Goal: Communication & Community: Answer question/provide support

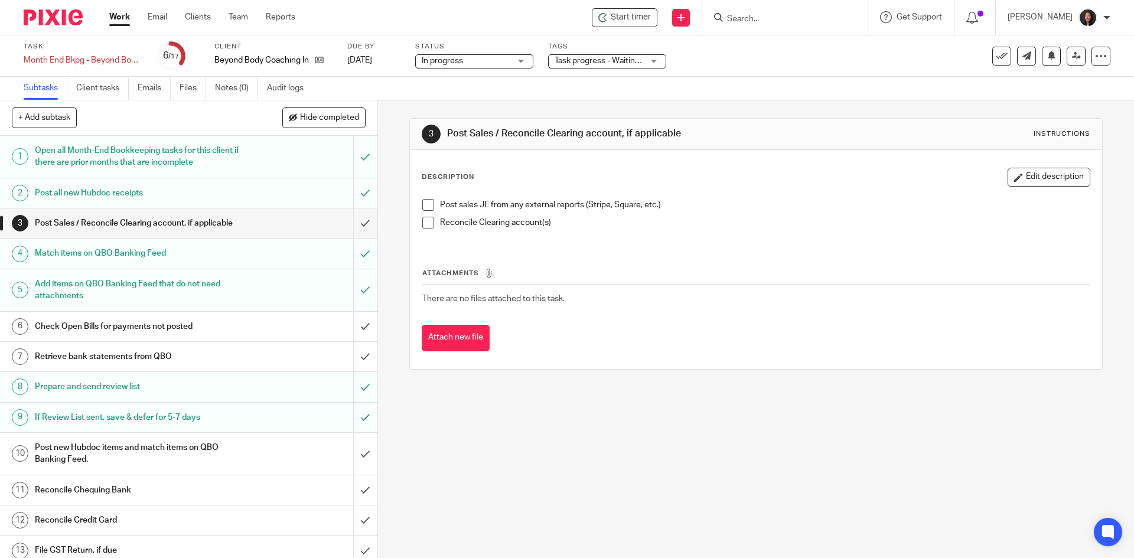
click at [129, 18] on link "Work" at bounding box center [119, 17] width 21 height 12
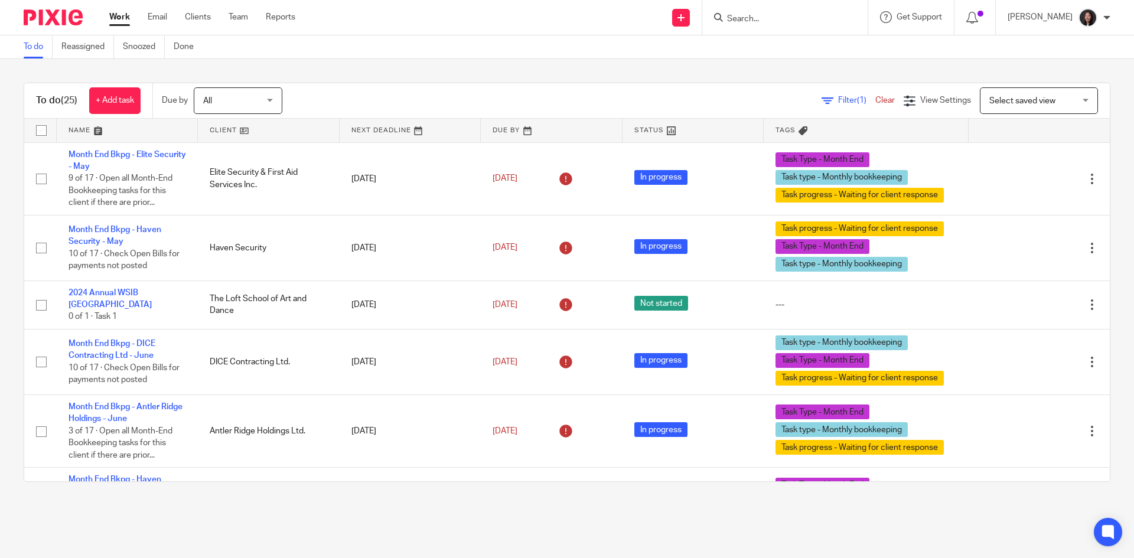
click at [161, 17] on link "Email" at bounding box center [157, 17] width 19 height 12
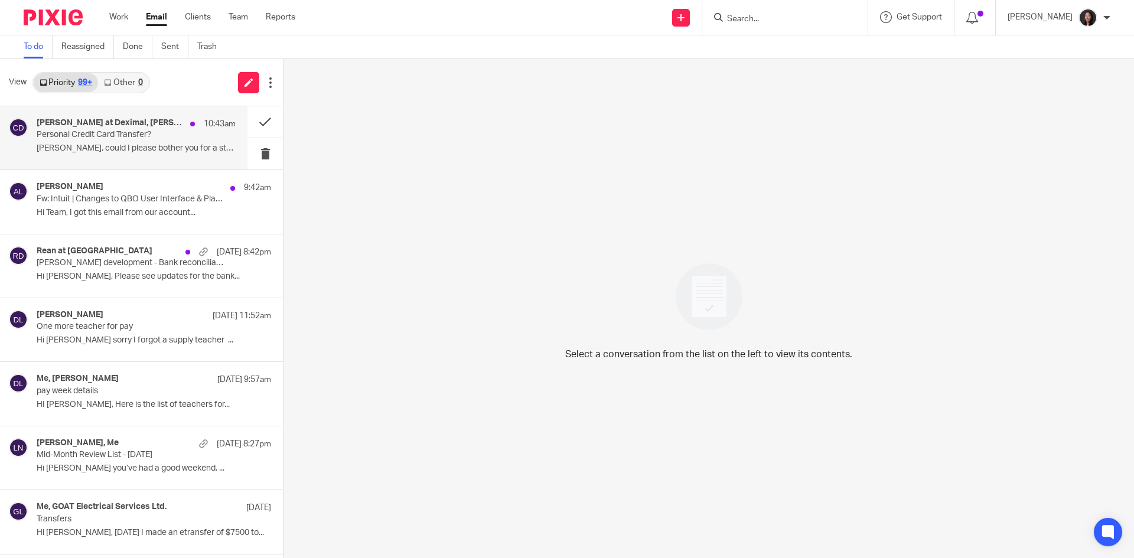
click at [125, 135] on p "Personal Credit Card Transfer?" at bounding box center [116, 135] width 159 height 10
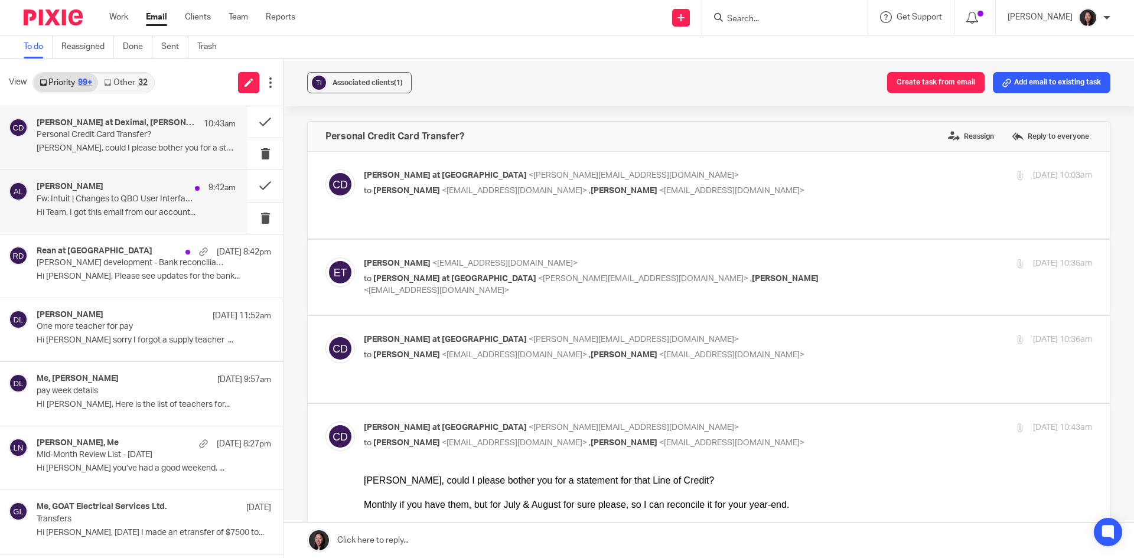
click at [152, 222] on div "Alicia Loewen 9:42am Fw: Intuit | Changes to QBO User Interface & Platform Laun…" at bounding box center [123, 201] width 247 height 63
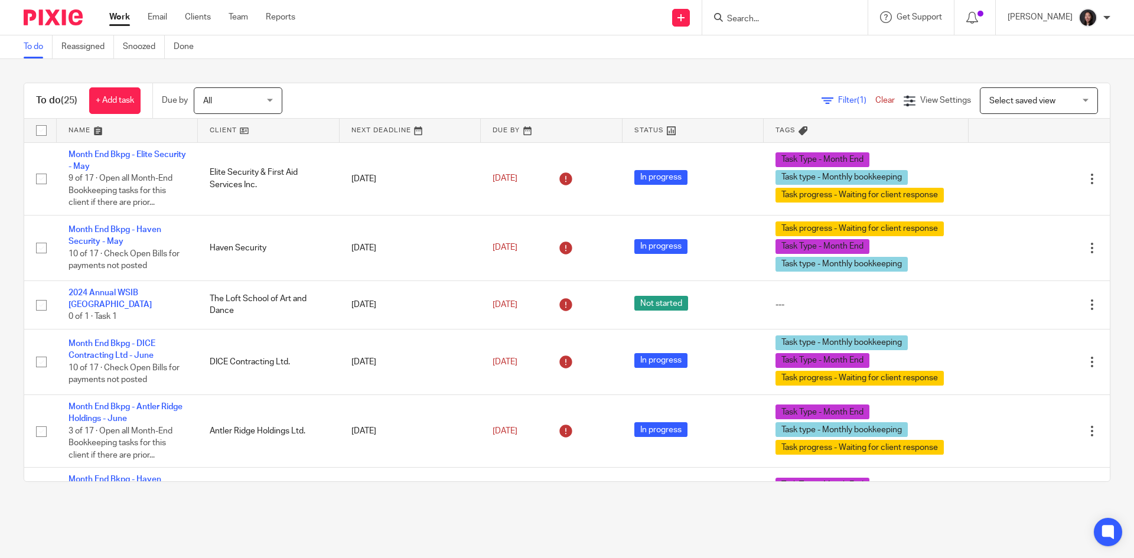
click at [277, 123] on link at bounding box center [268, 131] width 141 height 24
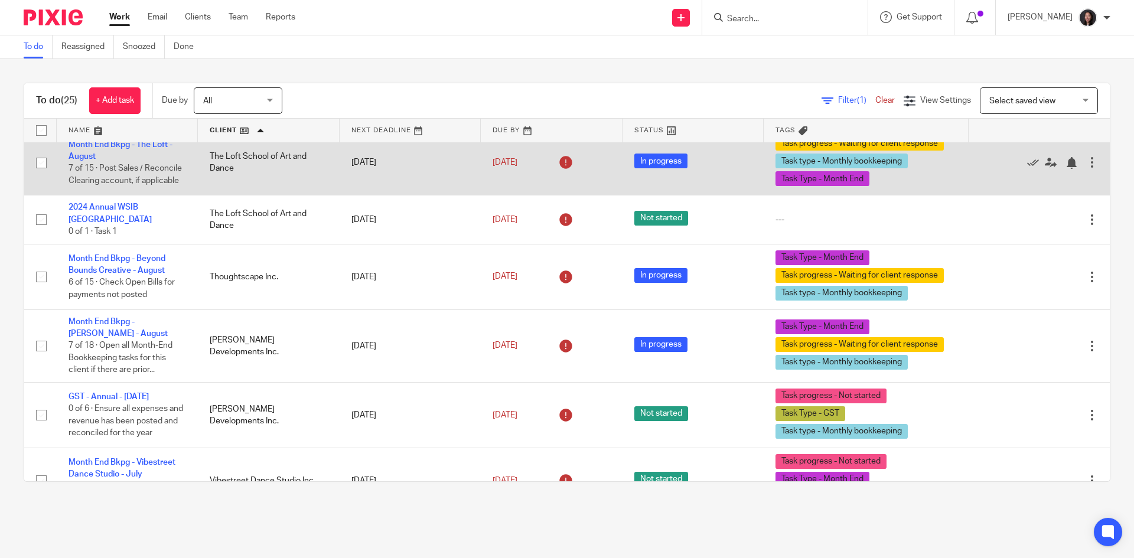
scroll to position [1406, 0]
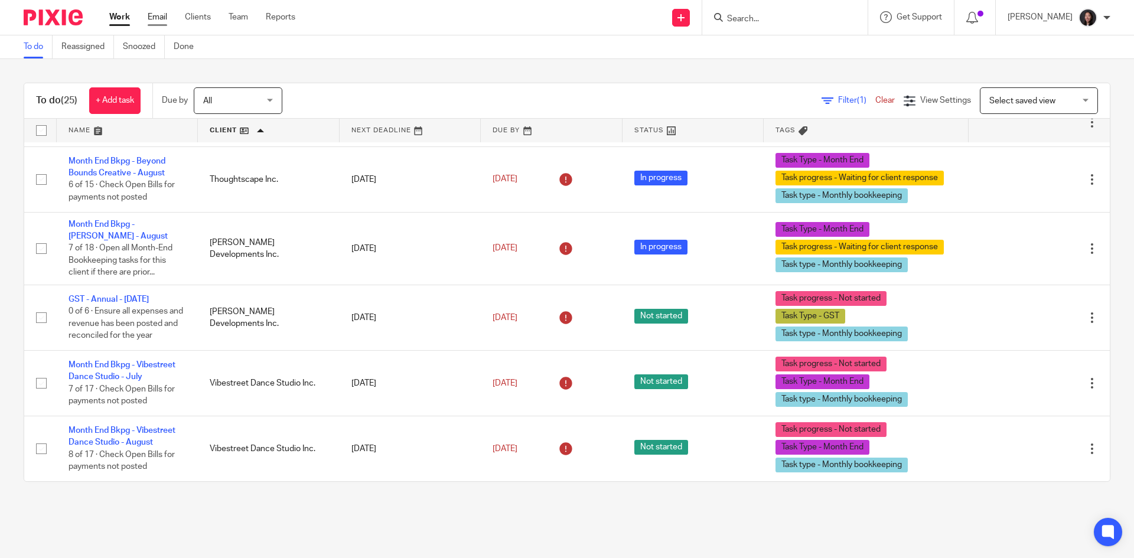
click at [161, 21] on link "Email" at bounding box center [157, 17] width 19 height 12
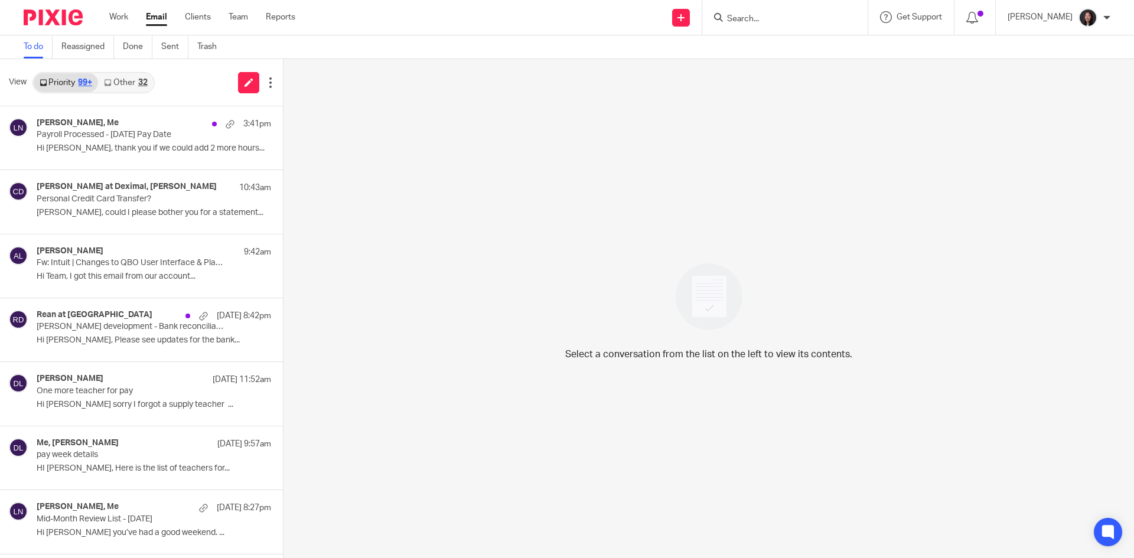
click at [780, 17] on input "Search" at bounding box center [779, 19] width 106 height 11
type input "130485"
click at [851, 19] on button "reset" at bounding box center [846, 16] width 12 height 12
click at [140, 139] on p "Payroll Processed - [DATE] Pay Date" at bounding box center [116, 135] width 159 height 10
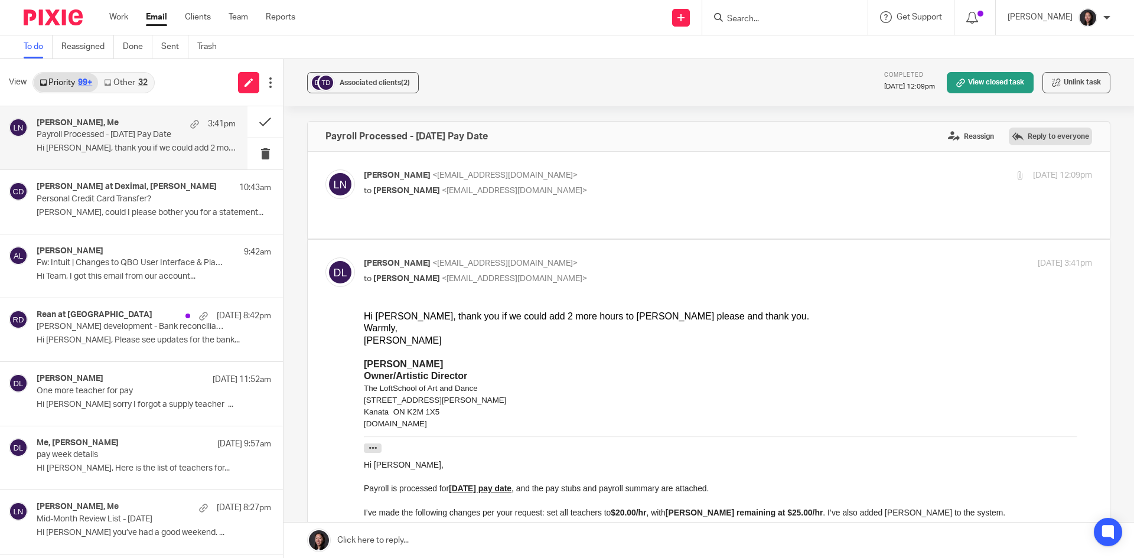
click at [1024, 136] on label "Reply to everyone" at bounding box center [1049, 137] width 83 height 18
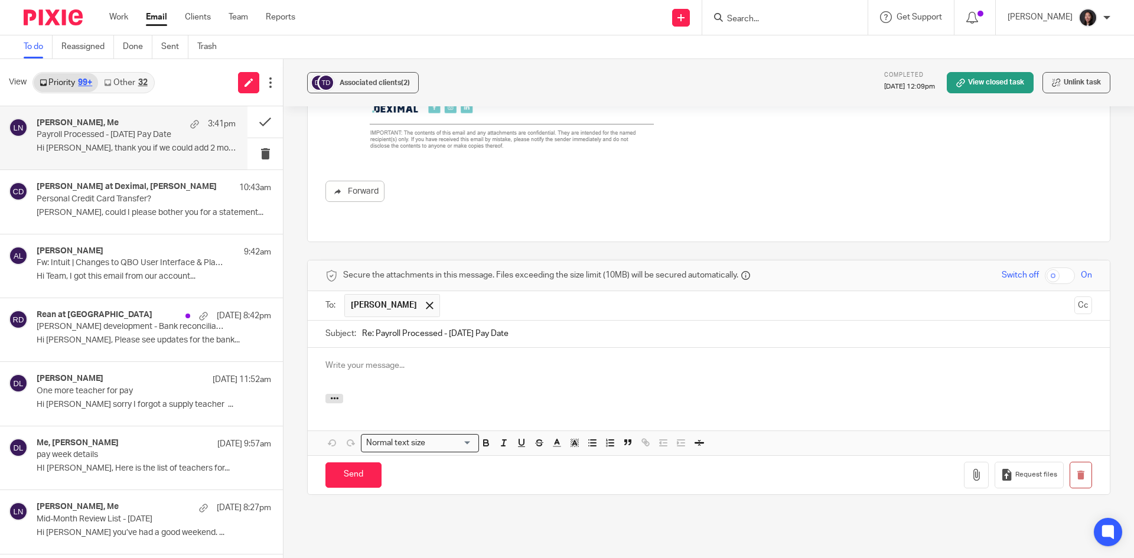
click at [407, 348] on div at bounding box center [709, 371] width 802 height 46
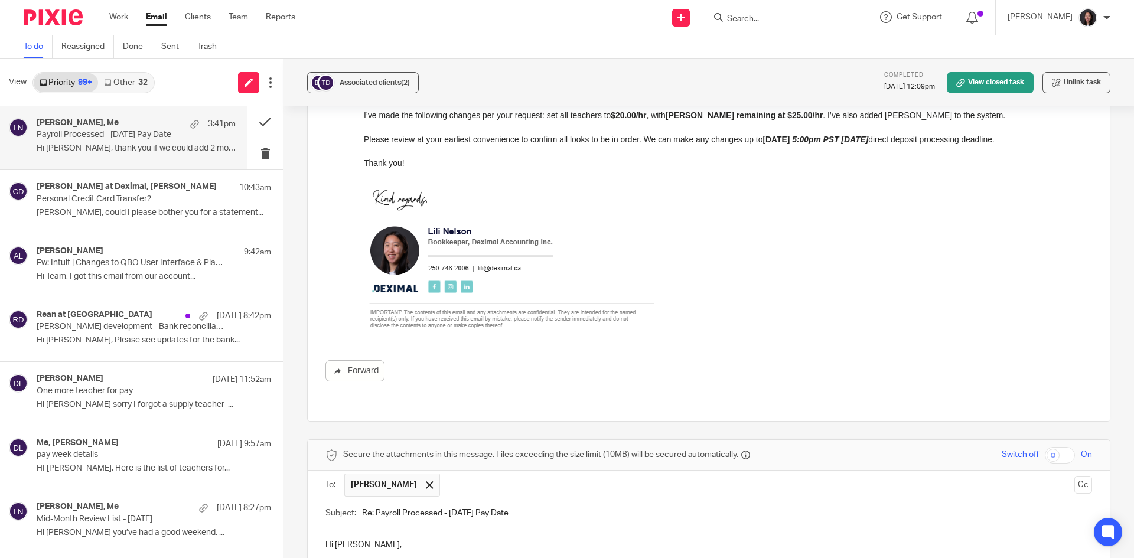
scroll to position [515, 0]
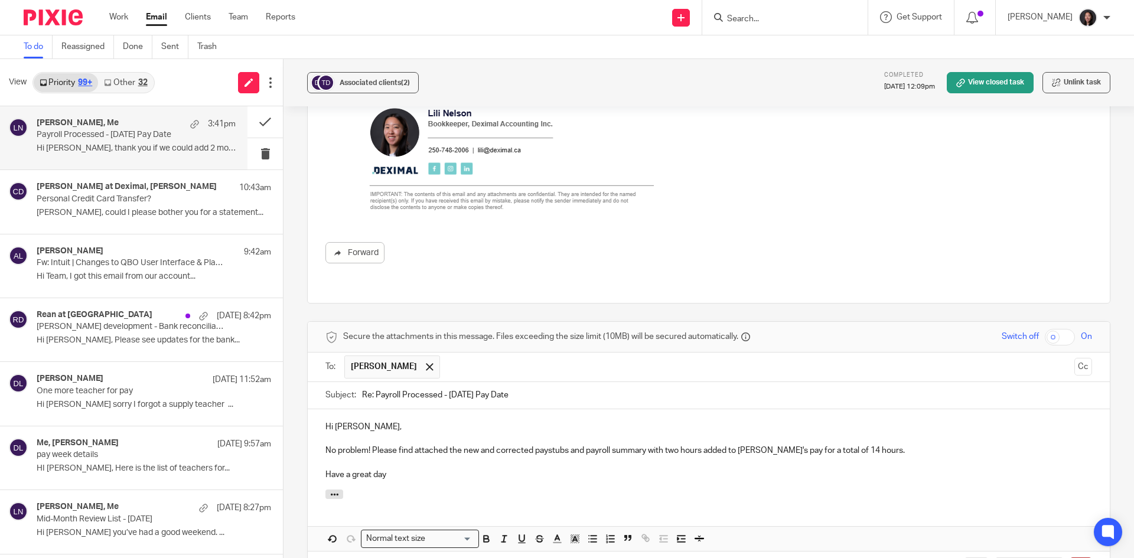
click at [321, 431] on div "Hi [PERSON_NAME], No problem! Please find attached the new and corrected paystu…" at bounding box center [709, 449] width 802 height 80
click at [453, 457] on p at bounding box center [708, 463] width 766 height 12
click at [452, 469] on p "Thank you and have a great day" at bounding box center [708, 475] width 766 height 12
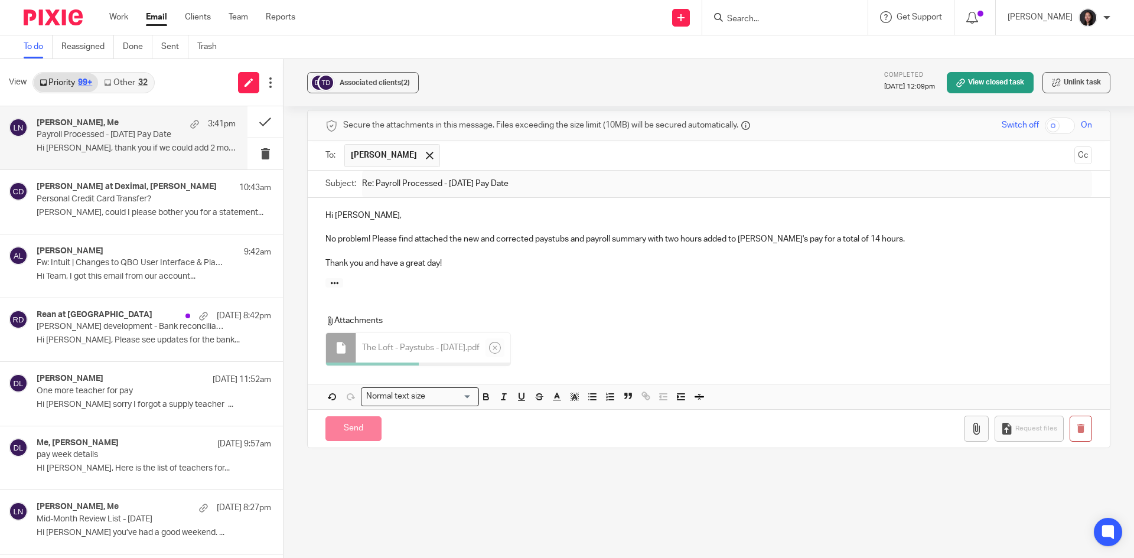
scroll to position [724, 0]
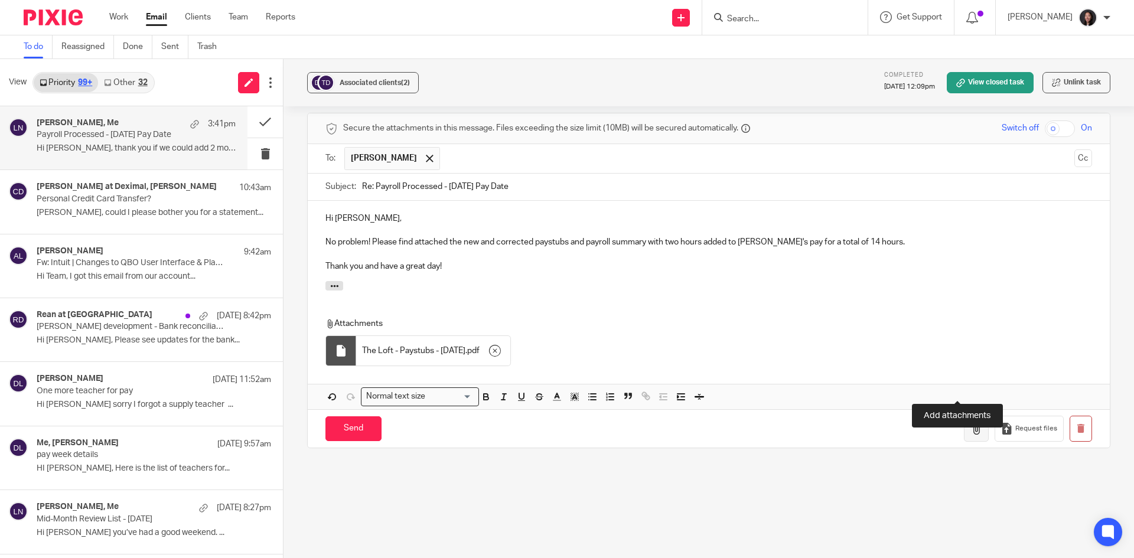
click at [970, 423] on icon "button" at bounding box center [976, 429] width 12 height 12
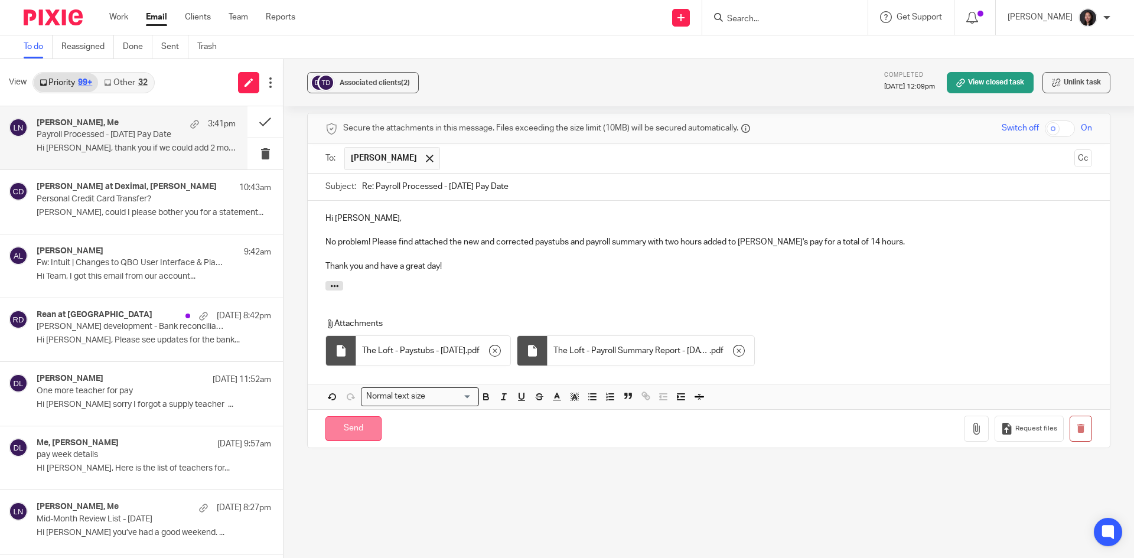
click at [352, 416] on input "Send" at bounding box center [353, 428] width 56 height 25
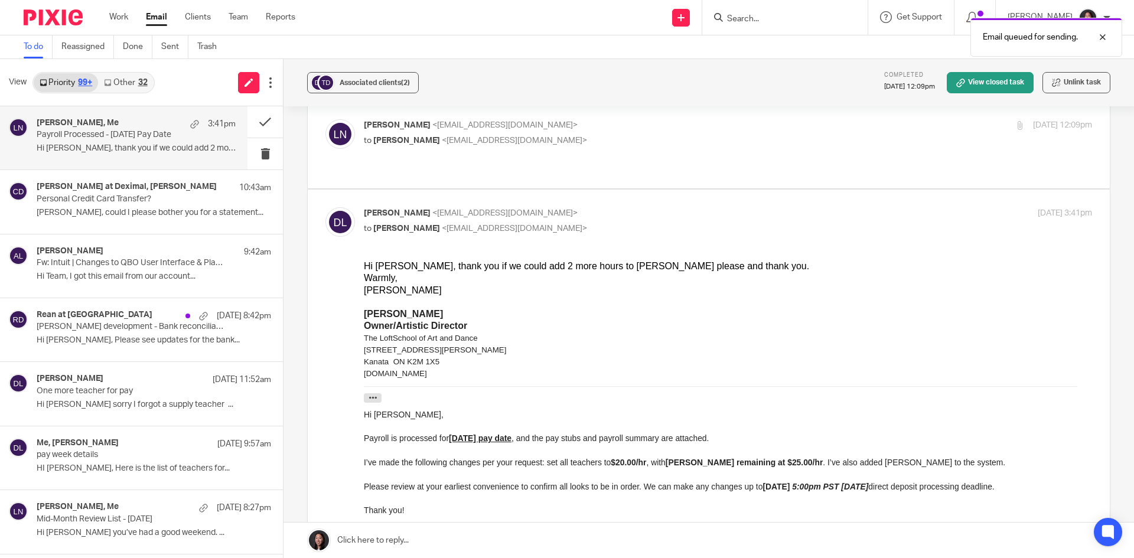
scroll to position [0, 0]
